Goal: Information Seeking & Learning: Check status

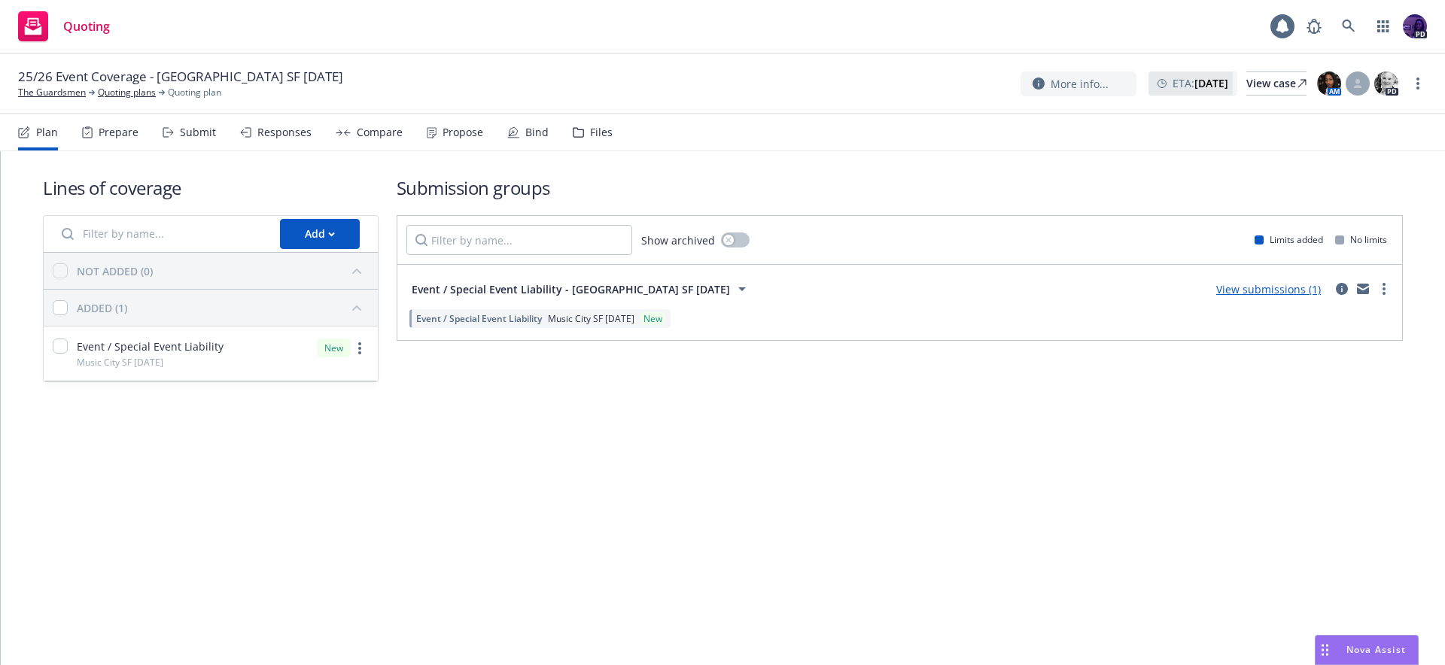
click at [1275, 96] on div "More info... ETA : August 29, 2025 View case AM PD" at bounding box center [1209, 83] width 379 height 27
click at [1273, 93] on div "View case" at bounding box center [1276, 83] width 60 height 23
click at [122, 96] on link "Quoting plans" at bounding box center [127, 93] width 58 height 14
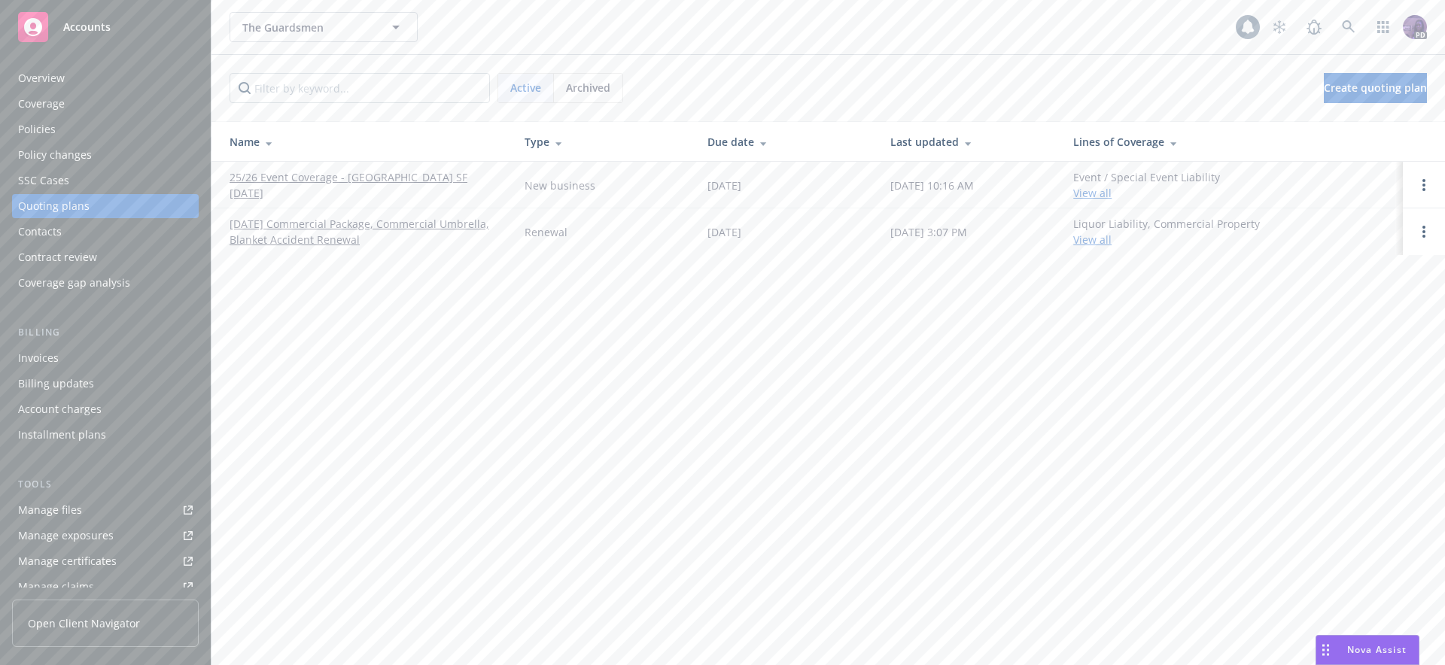
click at [595, 82] on span "Archived" at bounding box center [588, 88] width 44 height 16
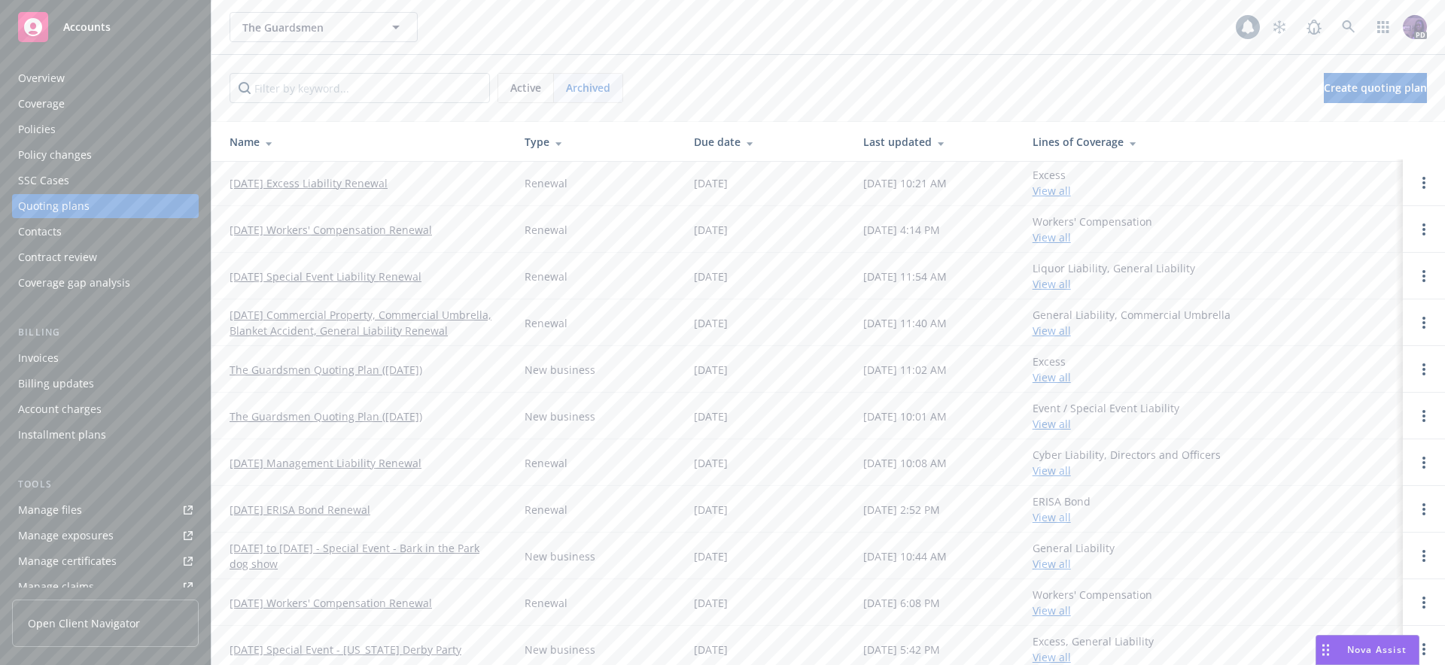
scroll to position [3, 0]
click at [366, 418] on link "The Guardsmen Quoting Plan ([DATE])" at bounding box center [325, 416] width 193 height 16
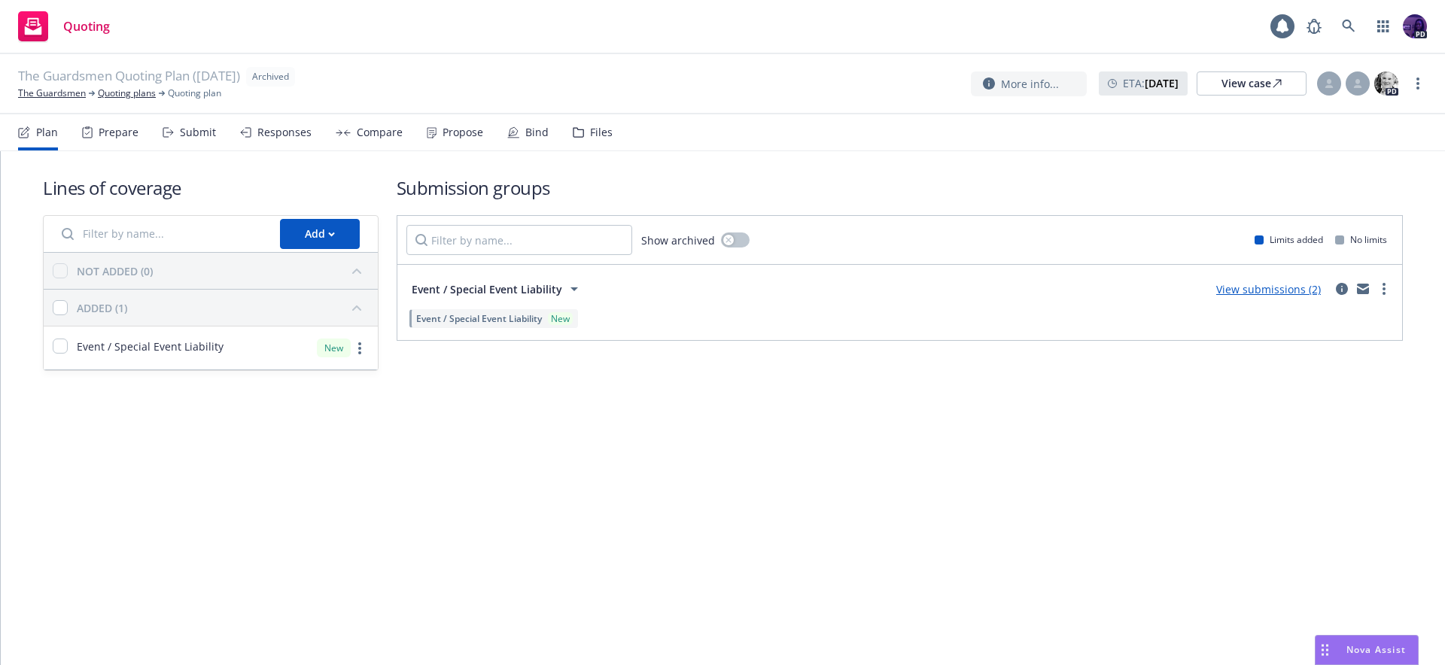
click at [288, 136] on div "Responses" at bounding box center [284, 132] width 54 height 12
